Goal: Task Accomplishment & Management: Manage account settings

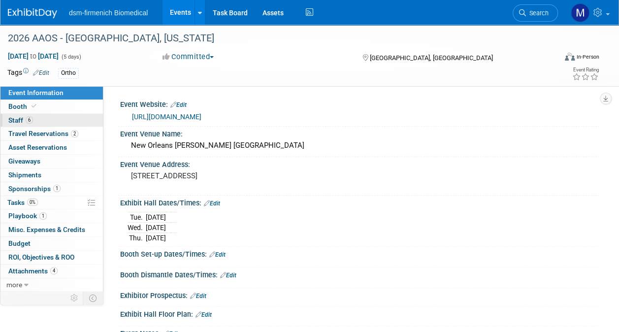
click at [21, 117] on span "Staff 6" at bounding box center [20, 120] width 25 height 8
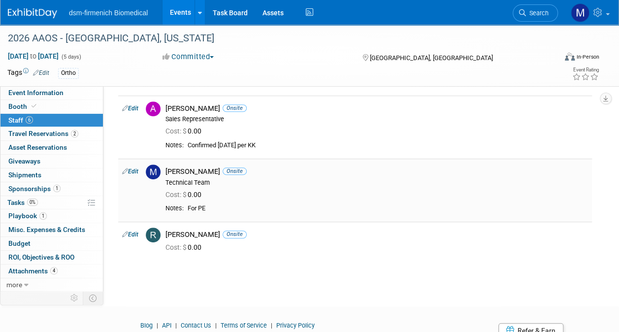
scroll to position [197, 0]
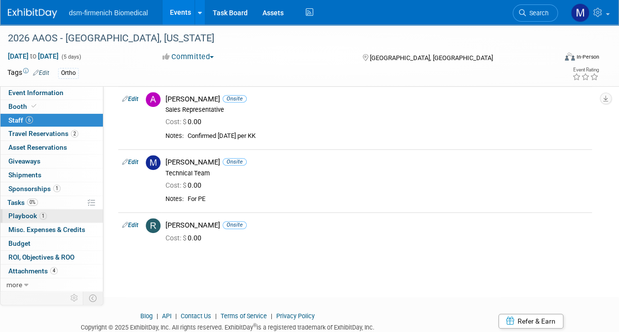
click at [23, 214] on span "Playbook 1" at bounding box center [27, 216] width 38 height 8
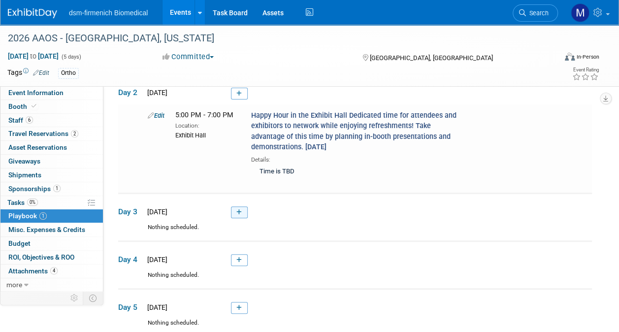
click at [239, 211] on icon at bounding box center [239, 212] width 5 height 6
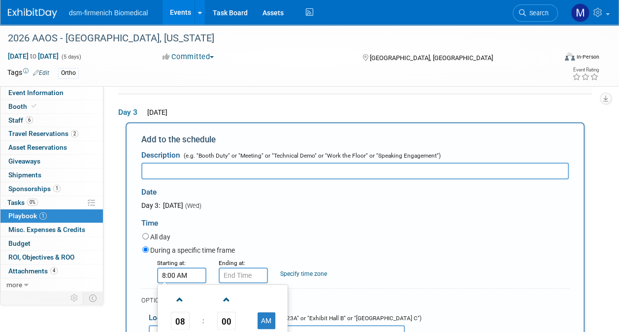
click at [188, 271] on input "8:00 AM" at bounding box center [181, 276] width 49 height 16
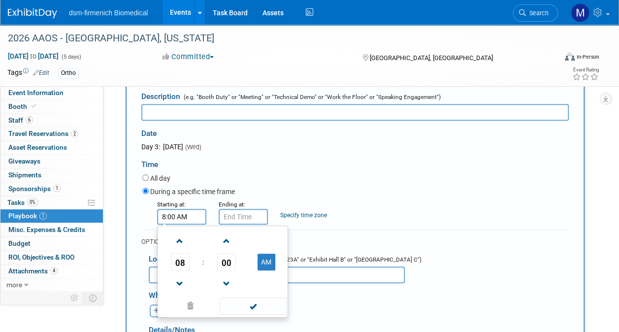
scroll to position [344, 0]
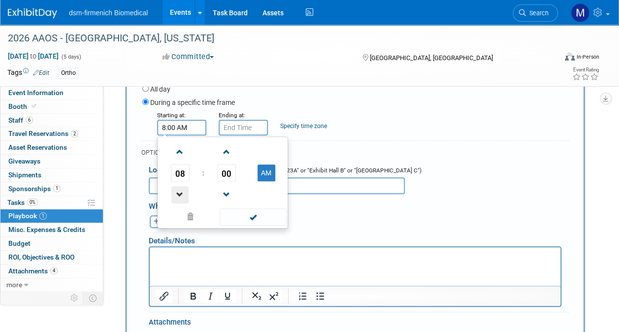
click at [178, 191] on span at bounding box center [179, 194] width 17 height 17
click at [180, 192] on span at bounding box center [179, 194] width 17 height 17
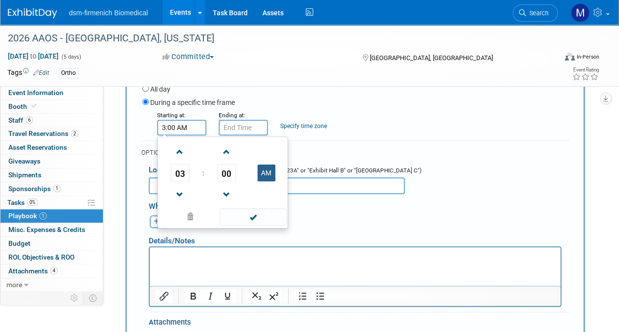
click at [264, 170] on button "AM" at bounding box center [267, 173] width 18 height 17
type input "3:00 PM"
click at [251, 214] on span at bounding box center [253, 216] width 67 height 17
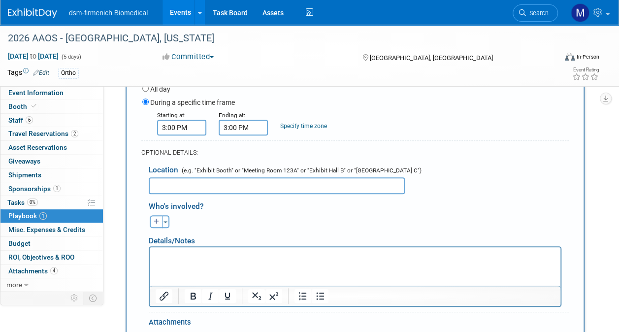
click at [237, 127] on input "3:00 PM" at bounding box center [243, 128] width 49 height 16
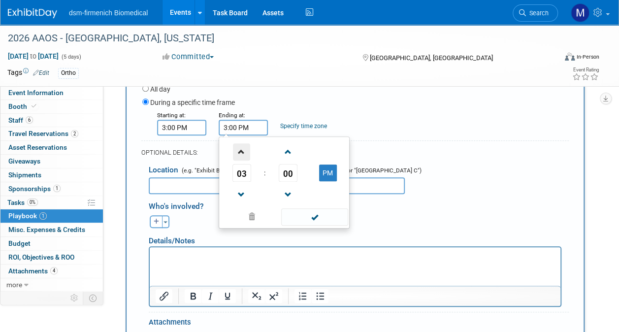
click at [243, 149] on span at bounding box center [241, 151] width 17 height 17
type input "5:00 PM"
click at [311, 217] on span at bounding box center [314, 216] width 67 height 17
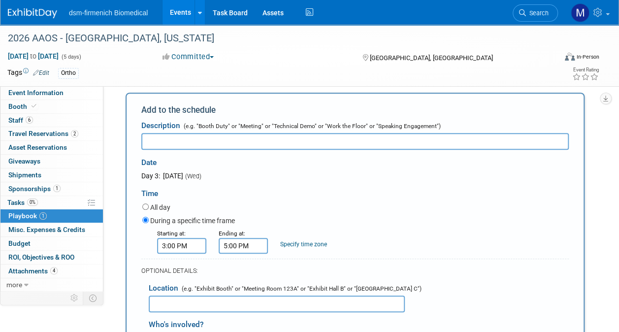
scroll to position [147, 0]
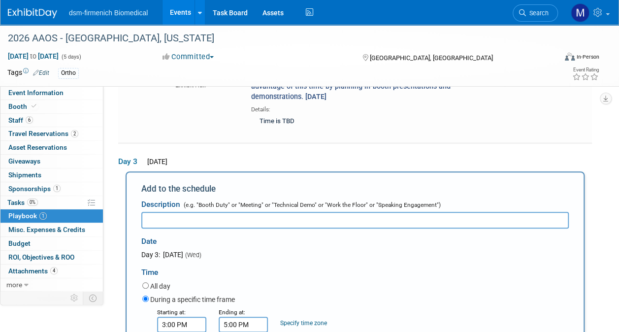
click at [183, 219] on input "text" at bounding box center [355, 220] width 428 height 17
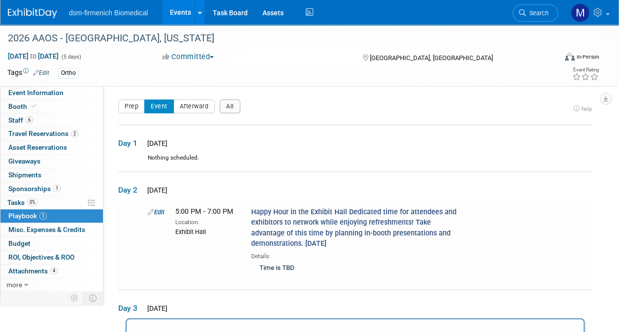
scroll to position [0, 0]
type input "Happy Hour in the [GEOGRAPHIC_DATA]"
click at [159, 208] on link "Edit" at bounding box center [156, 211] width 17 height 7
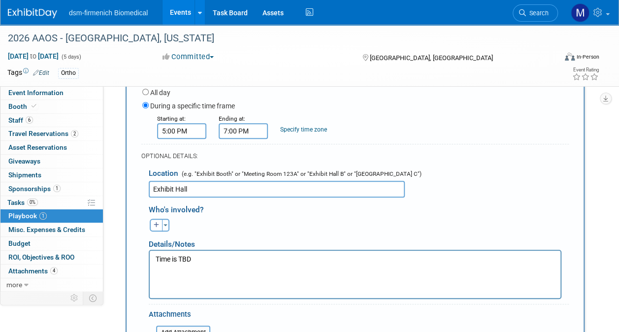
scroll to position [285, 0]
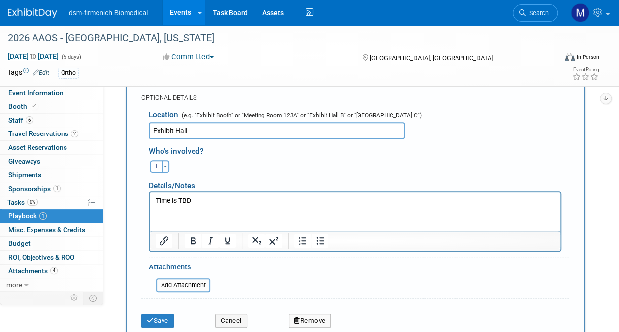
click at [302, 319] on button "Remove" at bounding box center [310, 321] width 42 height 14
click at [367, 323] on link "Yes" at bounding box center [364, 320] width 29 height 16
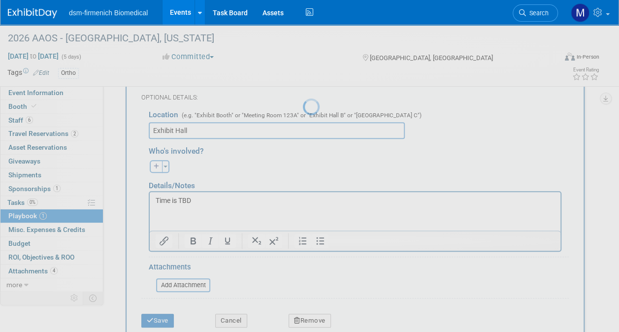
scroll to position [64, 0]
